Goal: Information Seeking & Learning: Learn about a topic

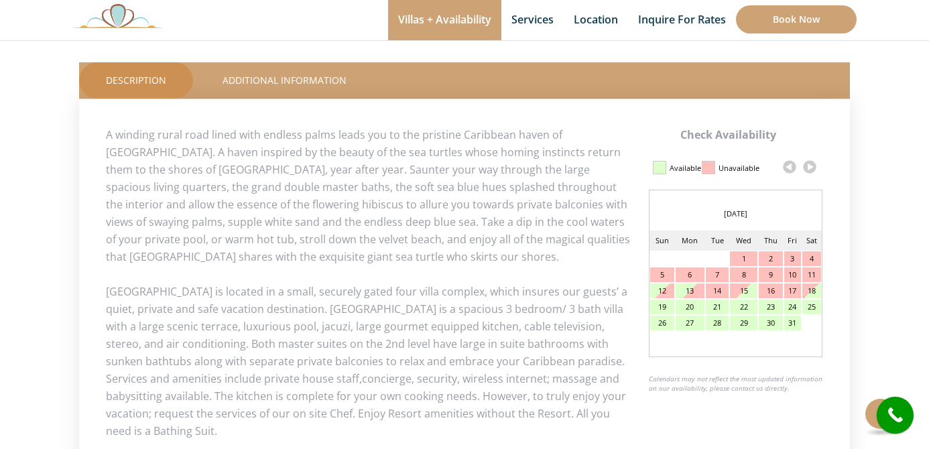
scroll to position [645, 0]
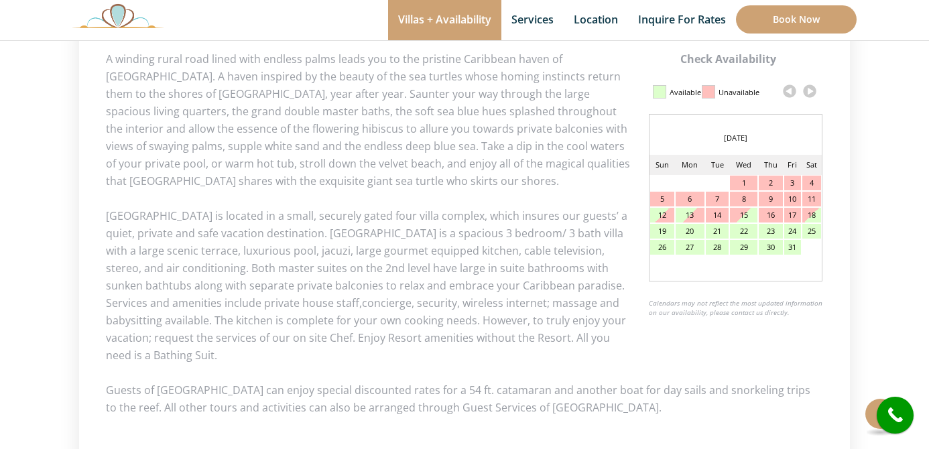
click at [808, 91] on link at bounding box center [809, 91] width 20 height 20
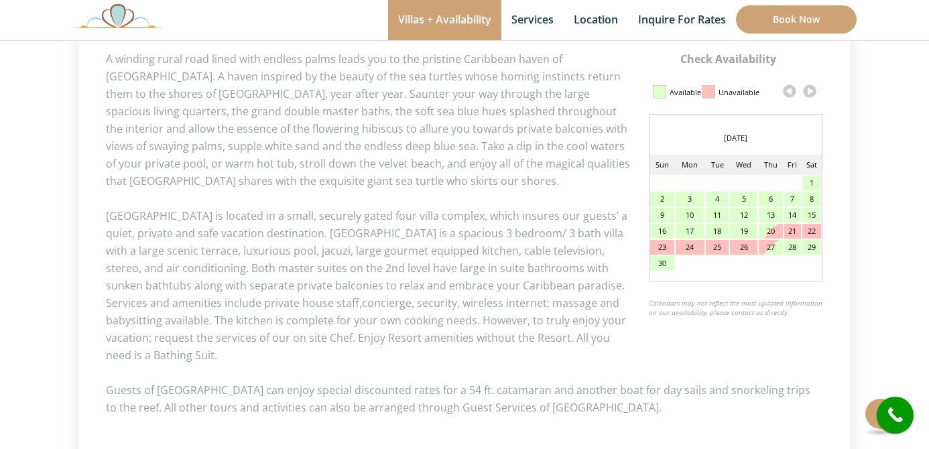
click at [808, 91] on link at bounding box center [809, 91] width 20 height 20
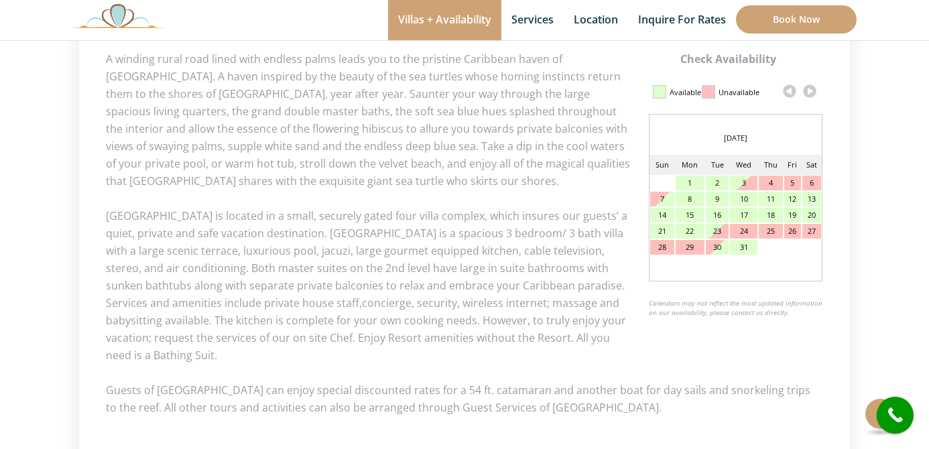
click at [808, 91] on link at bounding box center [809, 91] width 20 height 20
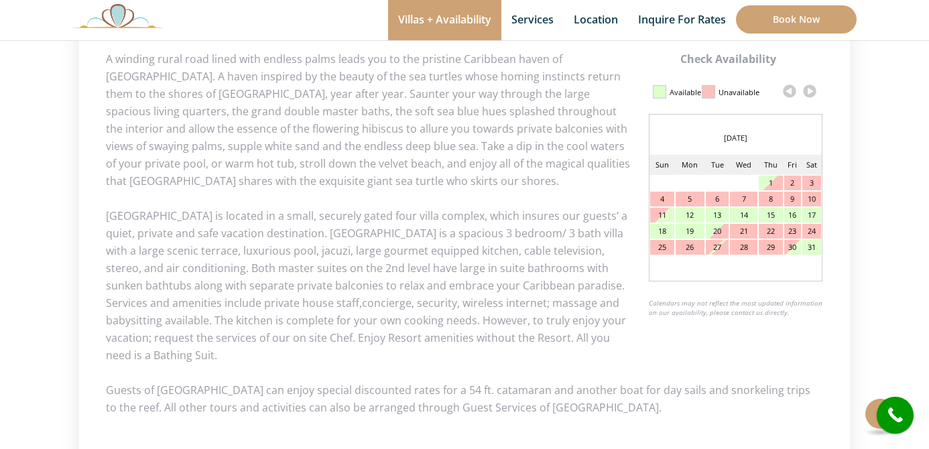
click at [786, 90] on link at bounding box center [789, 91] width 20 height 20
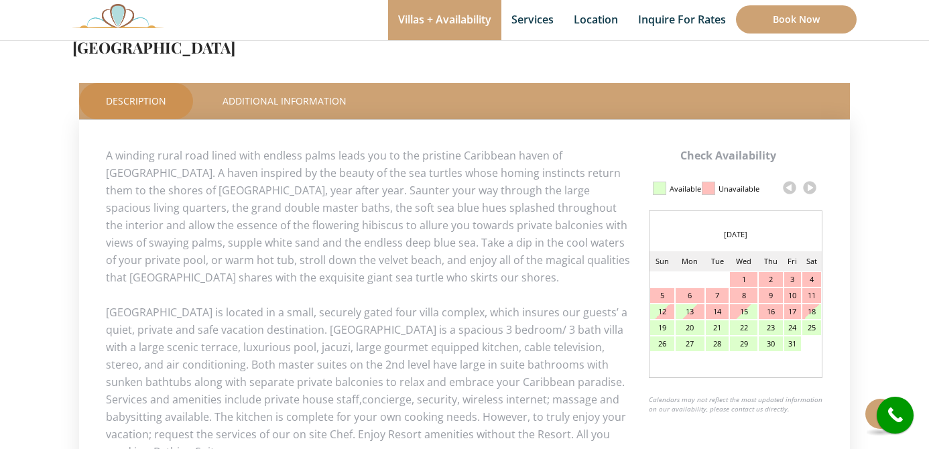
scroll to position [594, 0]
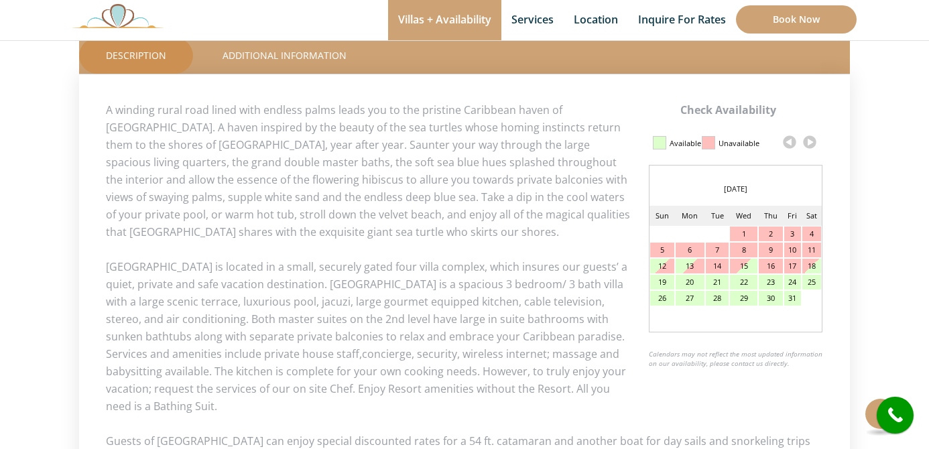
click at [809, 145] on link at bounding box center [809, 142] width 20 height 20
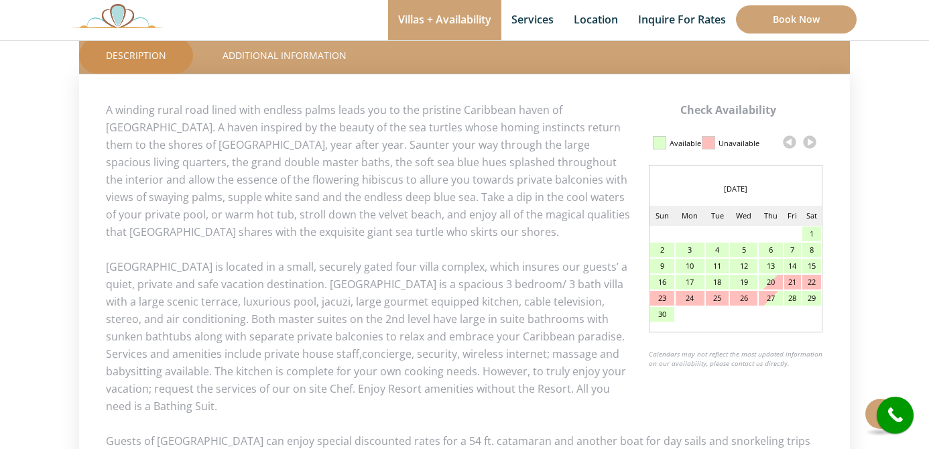
click at [809, 145] on link at bounding box center [809, 142] width 20 height 20
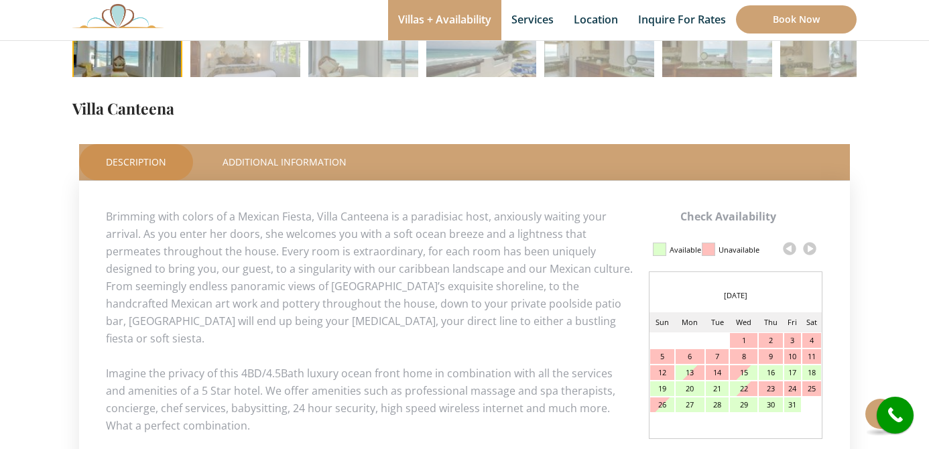
scroll to position [490, 0]
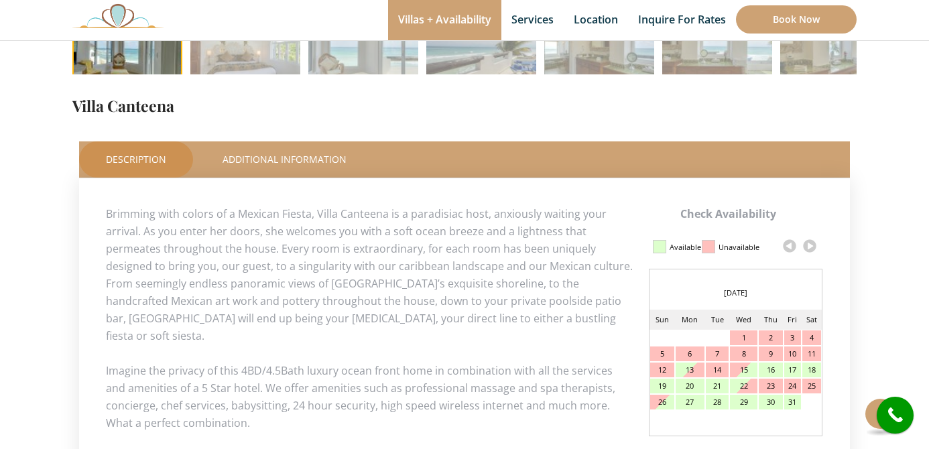
click at [811, 244] on link at bounding box center [809, 246] width 20 height 20
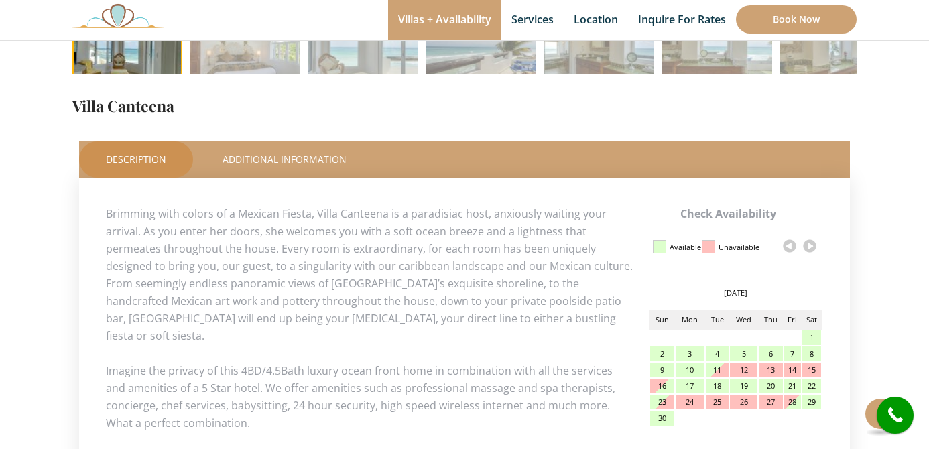
click at [811, 244] on link at bounding box center [809, 246] width 20 height 20
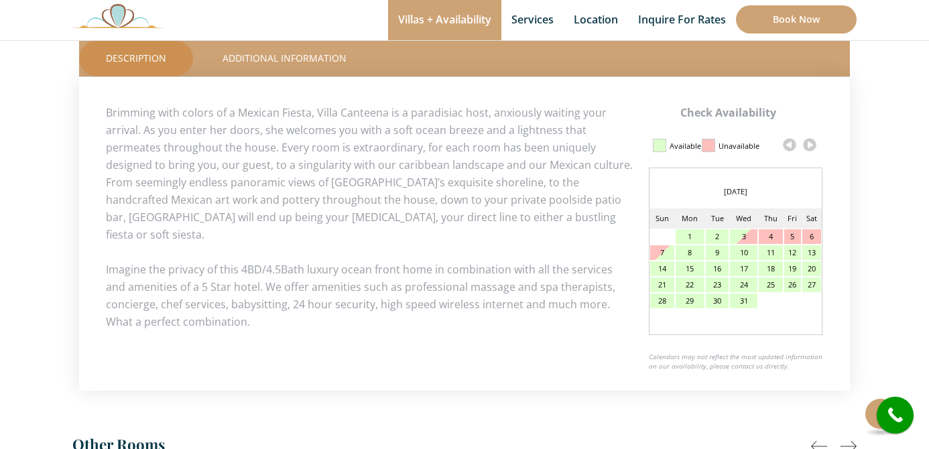
scroll to position [595, 0]
